Goal: Transaction & Acquisition: Download file/media

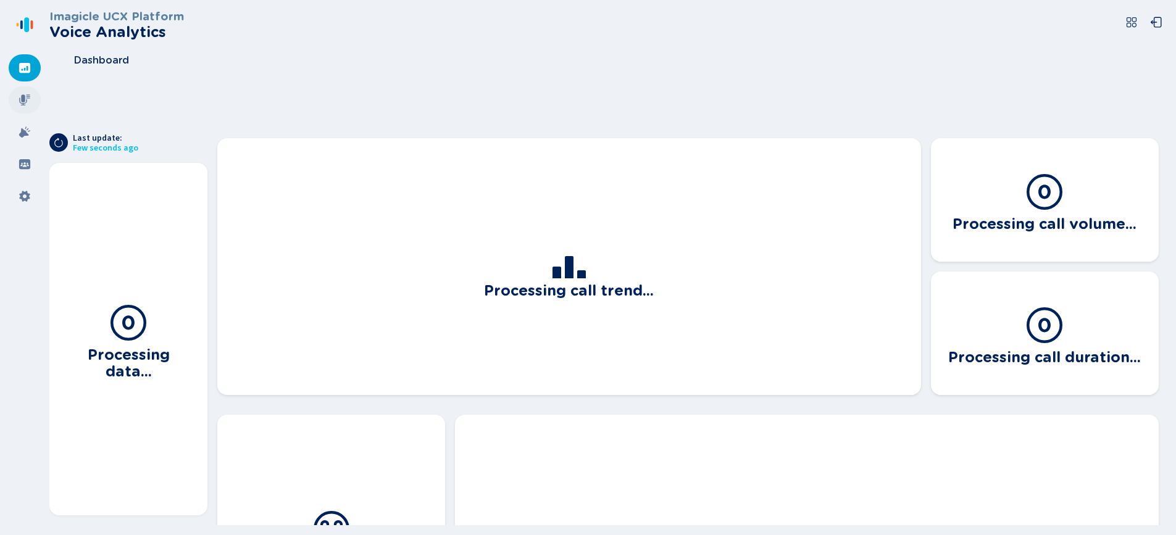
click at [28, 102] on icon at bounding box center [25, 100] width 12 height 12
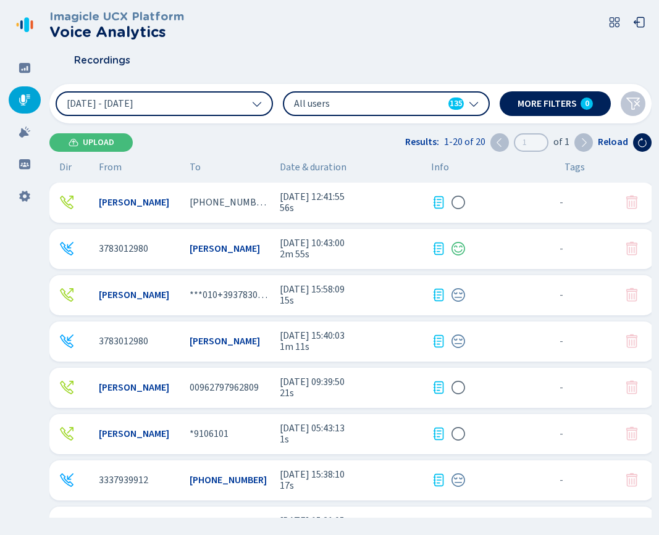
click at [385, 211] on span "56s" at bounding box center [350, 208] width 141 height 11
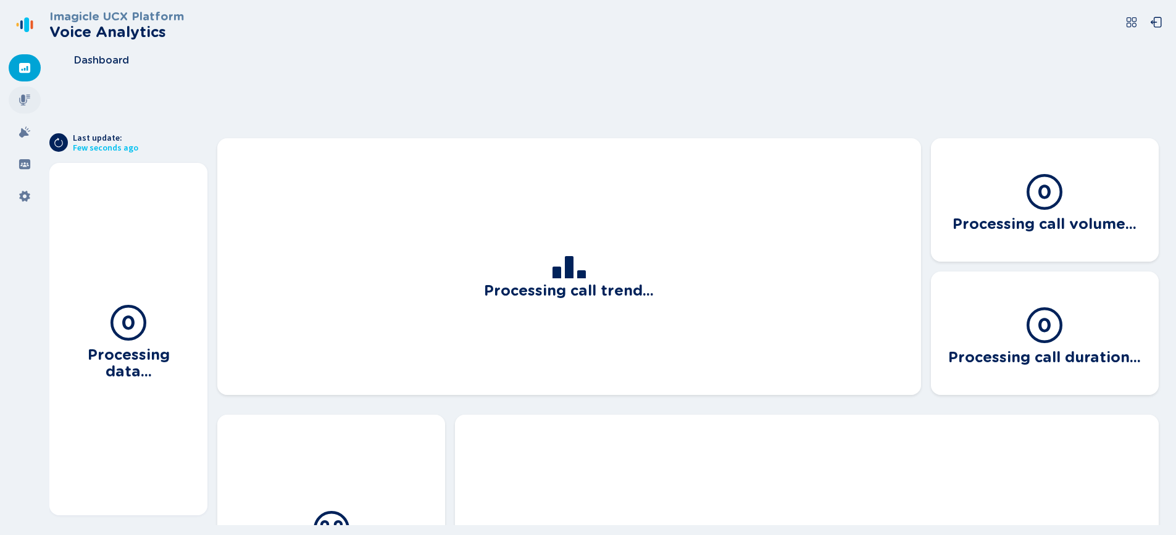
click at [23, 94] on icon at bounding box center [24, 99] width 11 height 11
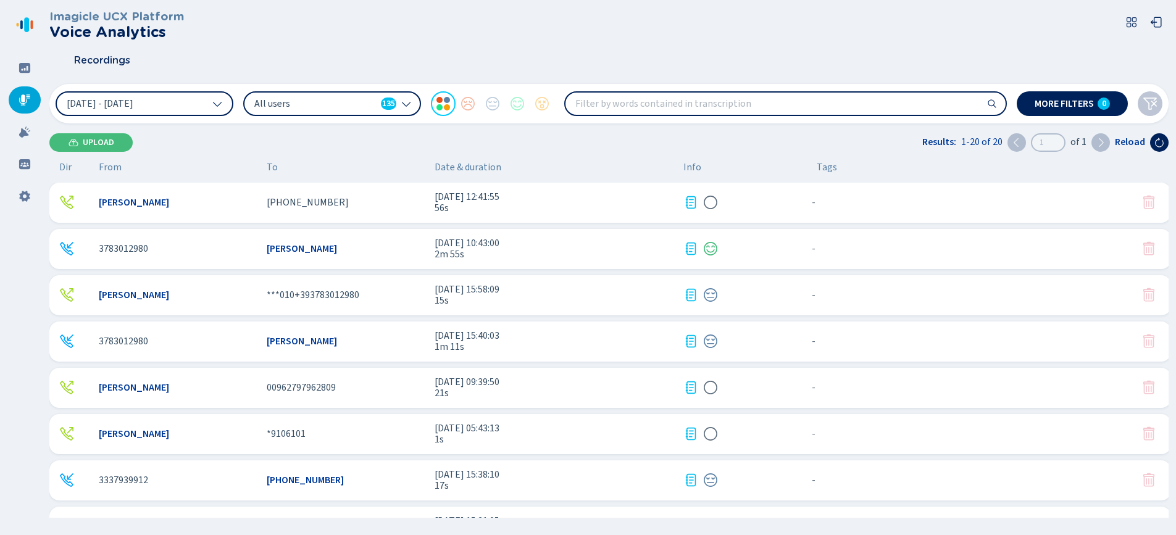
click at [608, 205] on span "56s" at bounding box center [554, 208] width 239 height 11
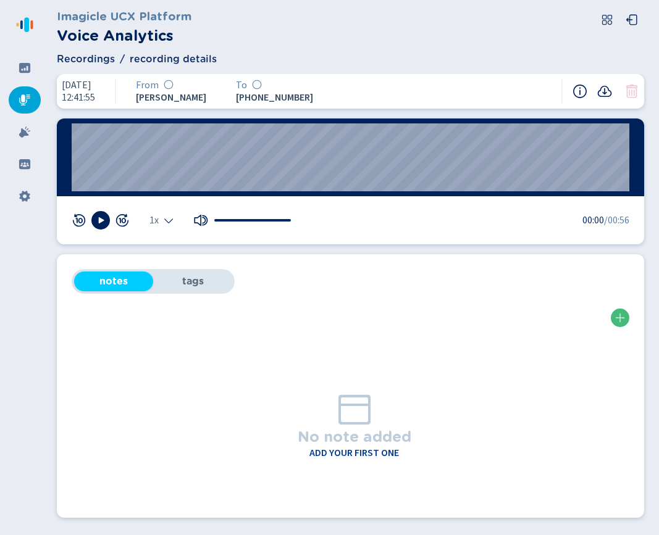
click at [87, 56] on span "Recordings" at bounding box center [86, 59] width 58 height 15
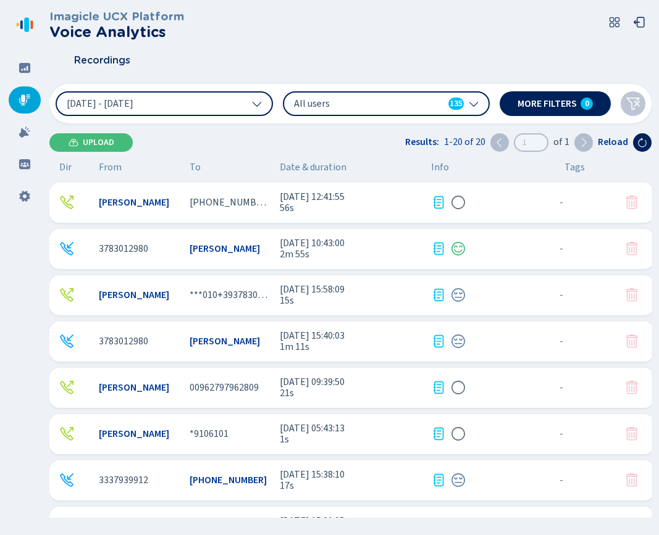
click at [346, 299] on span "15s" at bounding box center [350, 300] width 141 height 11
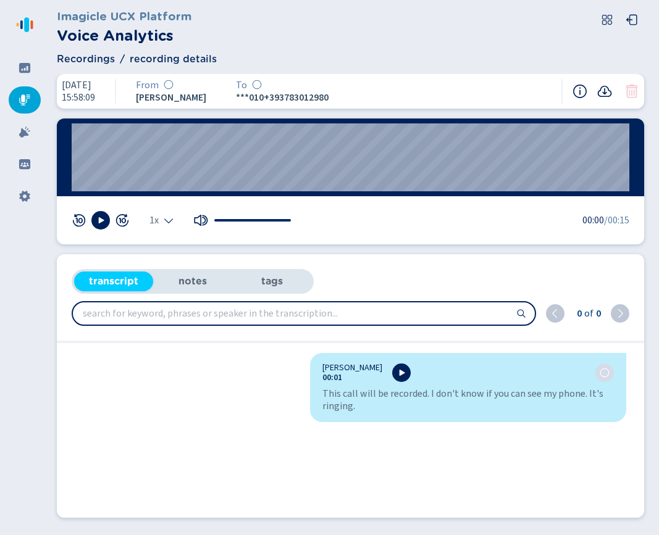
click at [599, 90] on icon at bounding box center [604, 91] width 15 height 15
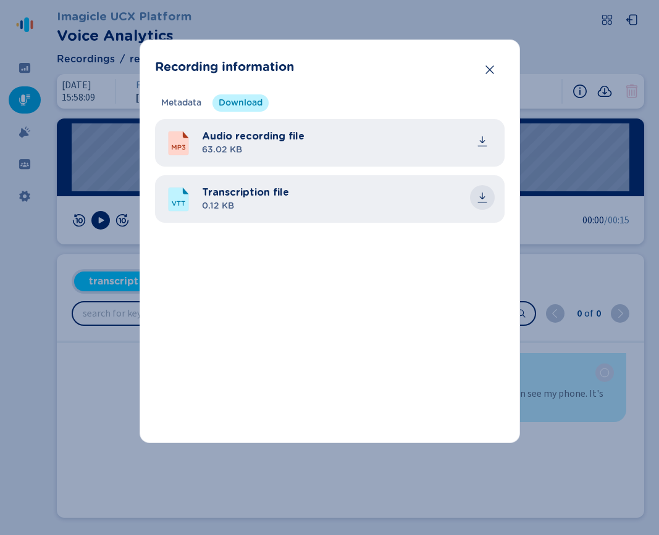
click at [490, 198] on button "common.download" at bounding box center [482, 197] width 25 height 25
click at [495, 67] on icon "Close" at bounding box center [489, 70] width 12 height 12
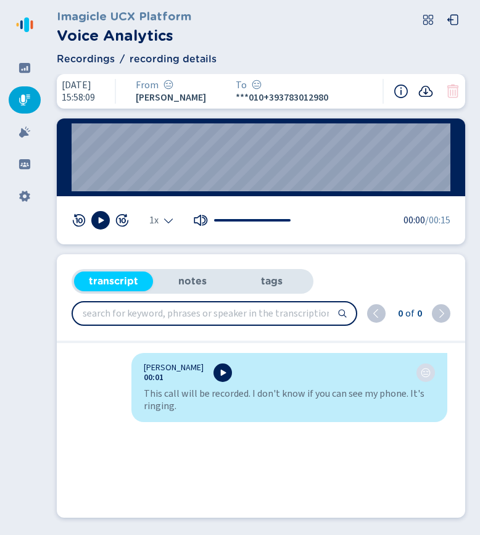
click at [433, 90] on icon at bounding box center [426, 91] width 15 height 15
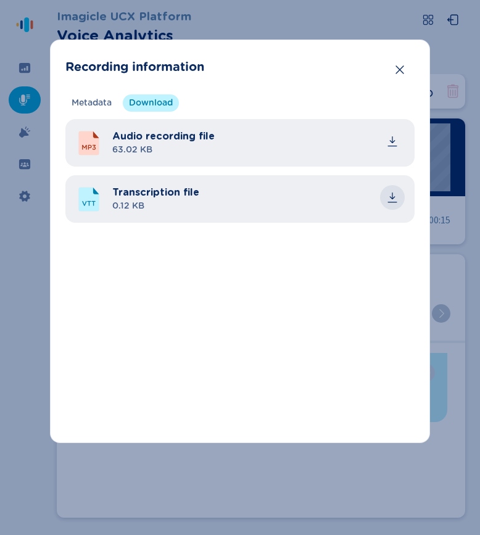
click at [396, 197] on icon "common.download" at bounding box center [392, 197] width 12 height 12
click at [398, 70] on icon "Close" at bounding box center [400, 70] width 12 height 12
